Goal: Information Seeking & Learning: Learn about a topic

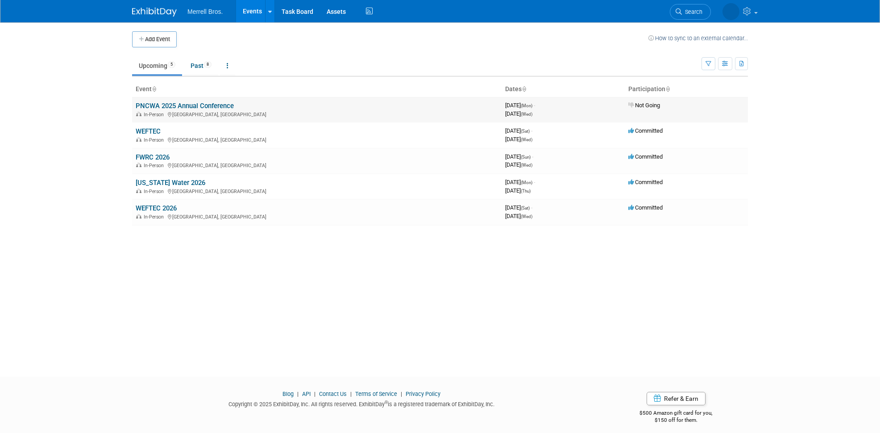
click at [158, 107] on link "PNCWA 2025 Annual Conference" at bounding box center [185, 106] width 98 height 8
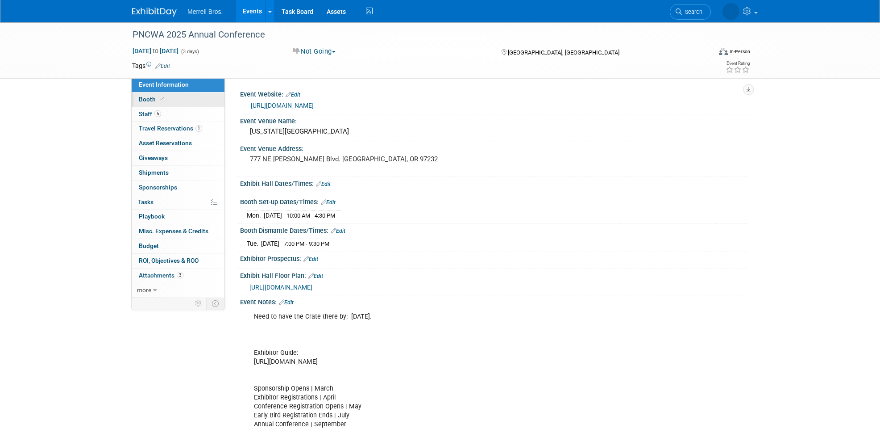
click at [152, 102] on span "Booth" at bounding box center [152, 99] width 27 height 7
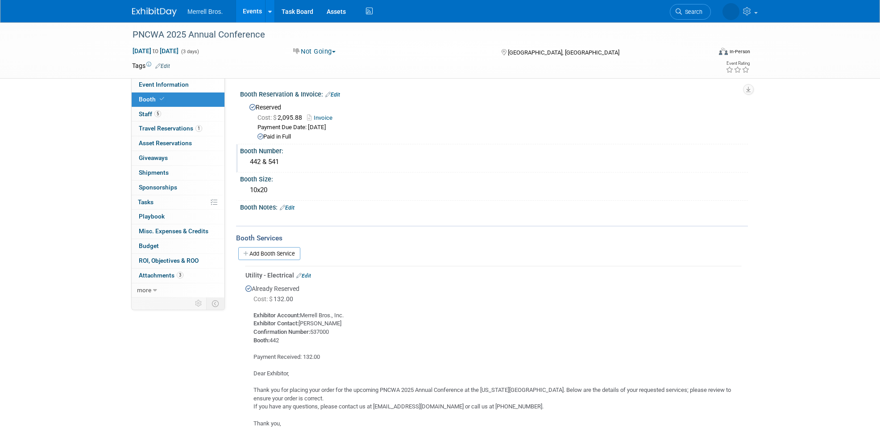
drag, startPoint x: 250, startPoint y: 162, endPoint x: 283, endPoint y: 159, distance: 33.5
click at [283, 159] on div "442 & 541" at bounding box center [494, 162] width 495 height 14
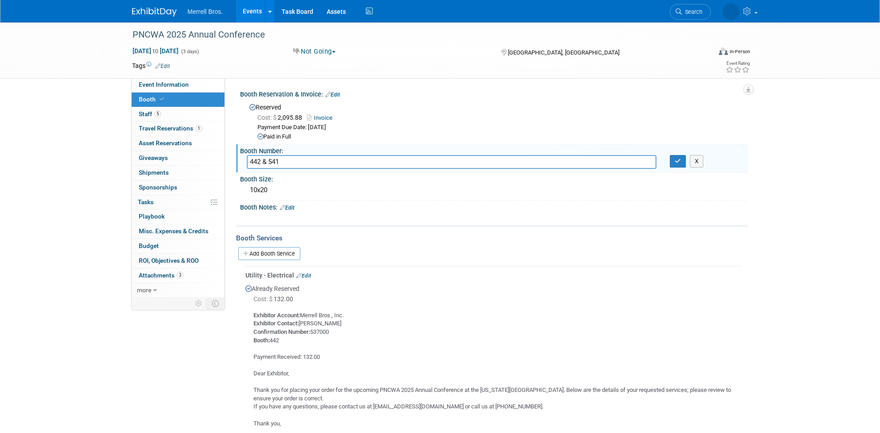
click at [283, 159] on input "442 & 541" at bounding box center [452, 162] width 410 height 14
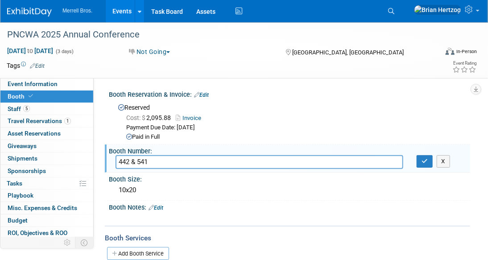
click at [232, 88] on div "Booth Reservation & Invoice: Edit" at bounding box center [290, 94] width 362 height 12
click at [47, 84] on span "Event Information" at bounding box center [33, 83] width 50 height 7
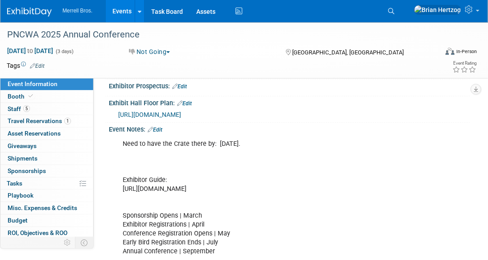
scroll to position [179, 0]
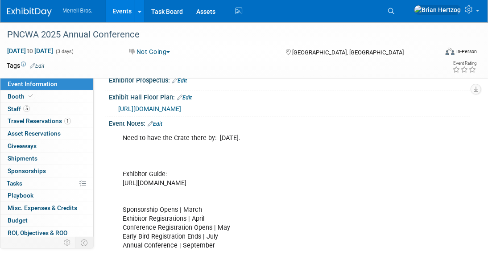
copy div "[URL][DOMAIN_NAME]"
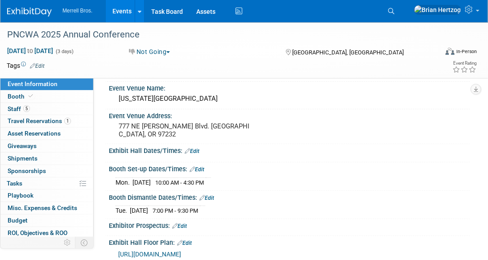
scroll to position [0, 0]
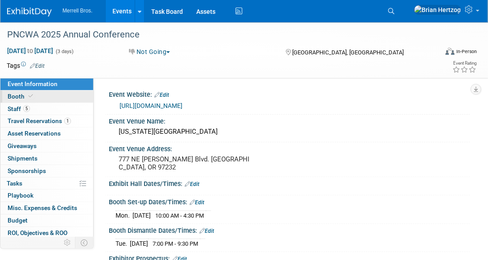
click at [49, 94] on link "Booth" at bounding box center [46, 97] width 93 height 12
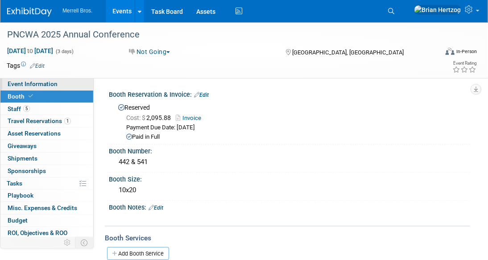
click at [46, 84] on span "Event Information" at bounding box center [33, 83] width 50 height 7
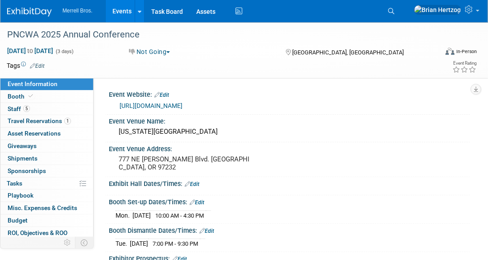
click at [183, 105] on link "[URL][DOMAIN_NAME]" at bounding box center [151, 105] width 63 height 7
